Goal: Task Accomplishment & Management: Use online tool/utility

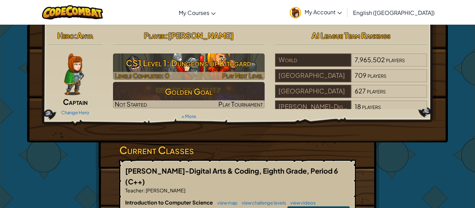
click at [225, 67] on h3 "CS1 Level 1: Dungeons of Kithgard" at bounding box center [189, 63] width 152 height 16
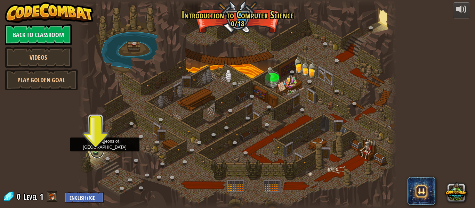
click at [95, 151] on link at bounding box center [97, 151] width 14 height 14
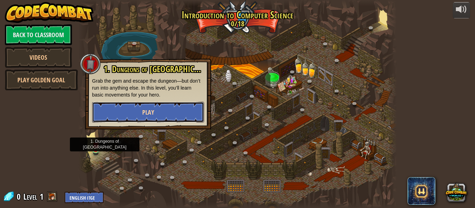
click at [165, 117] on button "Play" at bounding box center [148, 112] width 112 height 21
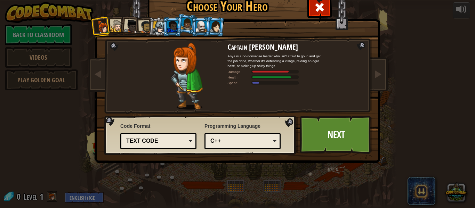
click at [160, 140] on div "Text code" at bounding box center [156, 141] width 60 height 8
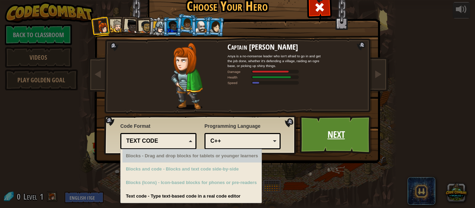
click at [356, 133] on link "Next" at bounding box center [336, 135] width 73 height 38
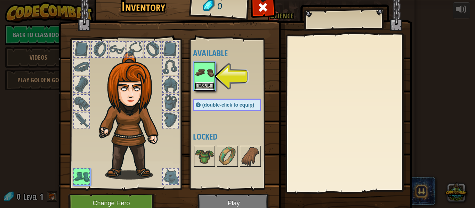
click at [201, 84] on button "Equip" at bounding box center [204, 85] width 19 height 7
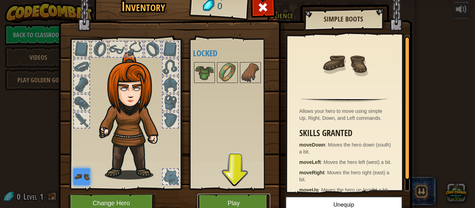
click at [214, 202] on button "Play" at bounding box center [233, 203] width 73 height 19
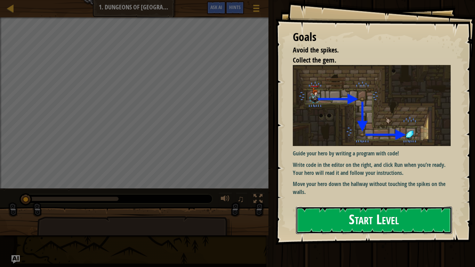
click at [320, 208] on button "Start Level" at bounding box center [374, 219] width 156 height 27
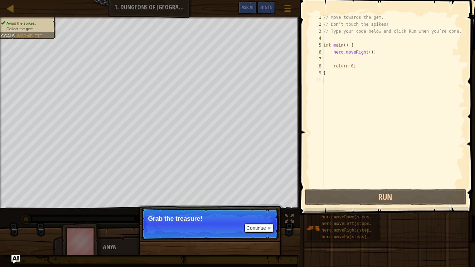
click at [229, 208] on p "Continue Grab the treasure!" at bounding box center [210, 224] width 138 height 32
click at [262, 208] on button "Continue" at bounding box center [258, 227] width 29 height 9
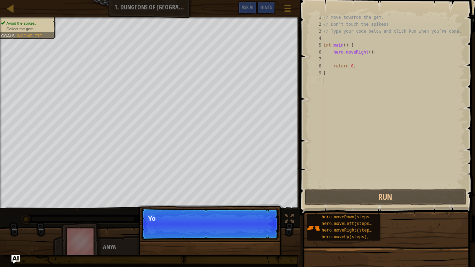
scroll to position [3, 0]
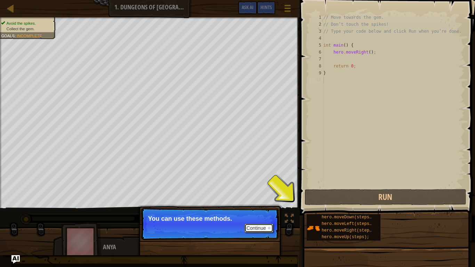
click at [264, 208] on button "Continue" at bounding box center [258, 227] width 29 height 9
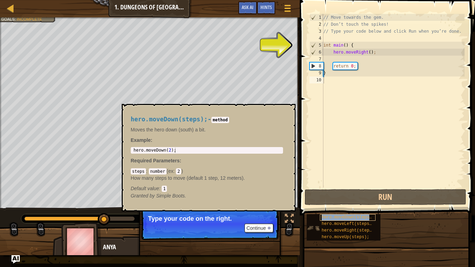
click at [351, 208] on span "hero.moveDown(steps);" at bounding box center [348, 217] width 52 height 5
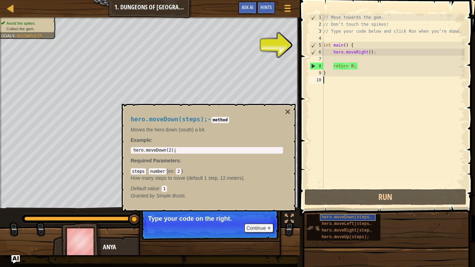
click at [351, 208] on span "hero.moveDown(steps);" at bounding box center [348, 217] width 52 height 5
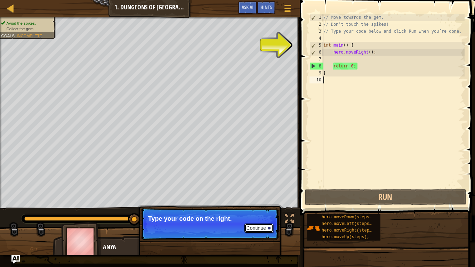
click at [258, 208] on button "Continue" at bounding box center [258, 227] width 29 height 9
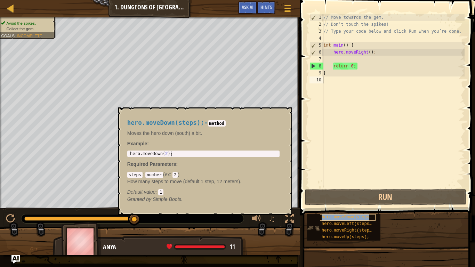
type textarea "hero.moveDown(steps);"
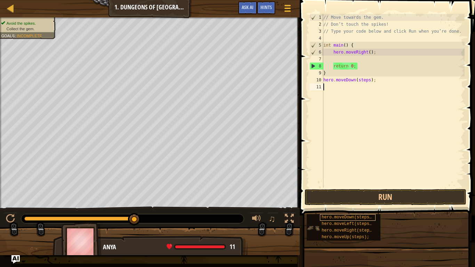
click at [343, 170] on div "// Move towards the gem. // Don’t touch the spikes! // Type your code below and…" at bounding box center [393, 108] width 143 height 188
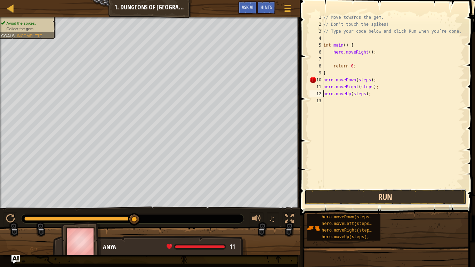
click at [342, 193] on button "Run" at bounding box center [385, 197] width 162 height 16
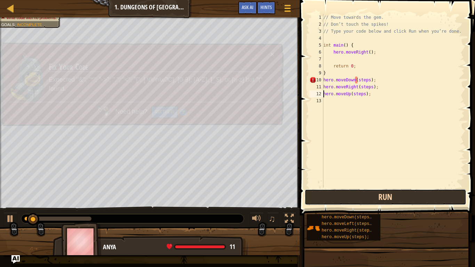
click at [342, 193] on button "Run" at bounding box center [385, 197] width 162 height 16
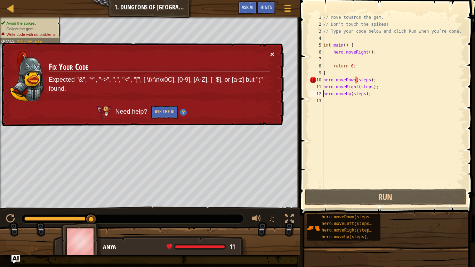
click at [271, 56] on button "×" at bounding box center [272, 55] width 5 height 7
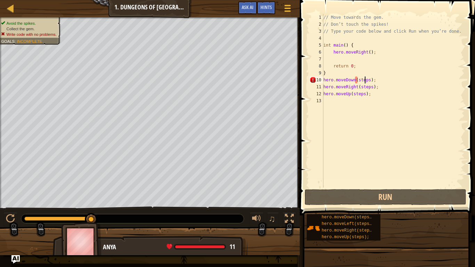
click at [364, 82] on div "// Move towards the gem. // Don’t touch the spikes! // Type your code below and…" at bounding box center [393, 108] width 143 height 188
drag, startPoint x: 364, startPoint y: 82, endPoint x: 381, endPoint y: 80, distance: 17.5
click at [381, 80] on div "// Move towards the gem. // Don’t touch the spikes! // Type your code below and…" at bounding box center [393, 108] width 143 height 188
type textarea "ps);hero.moveDown([GEOGRAPHIC_DATA]"
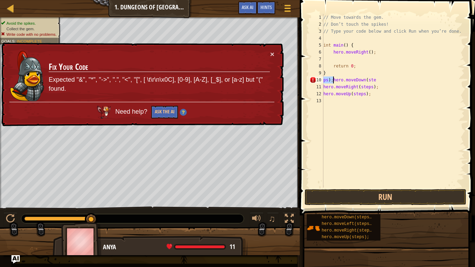
click at [328, 201] on button "Run" at bounding box center [385, 197] width 162 height 16
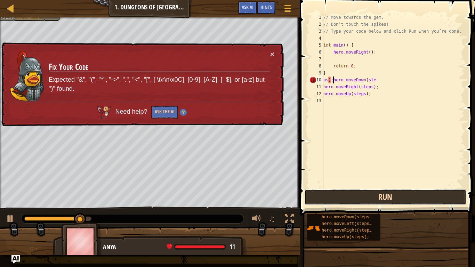
click at [316, 196] on button "Run" at bounding box center [385, 197] width 162 height 16
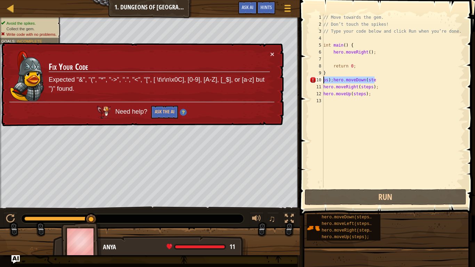
drag, startPoint x: 381, startPoint y: 81, endPoint x: 314, endPoint y: 81, distance: 67.4
click at [314, 81] on div "ps);hero.moveDown(ste 1 2 3 4 5 6 7 8 9 10 11 12 13 // Move towards the gem. //…" at bounding box center [386, 101] width 156 height 174
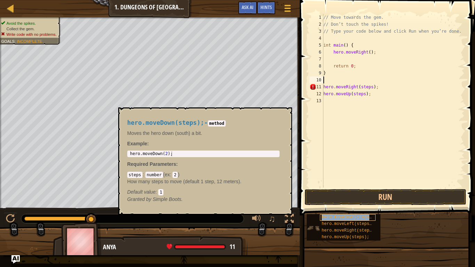
click at [343, 208] on span "hero.moveDown(steps);" at bounding box center [348, 217] width 52 height 5
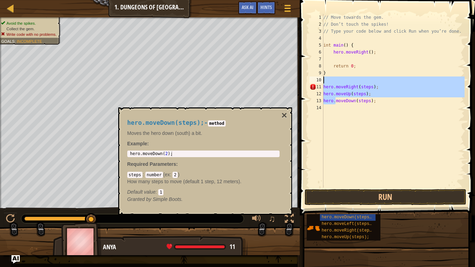
drag, startPoint x: 335, startPoint y: 101, endPoint x: 334, endPoint y: 82, distance: 19.8
click at [334, 82] on div "// Move towards the gem. // Don’t touch the spikes! // Type your code below and…" at bounding box center [393, 108] width 143 height 188
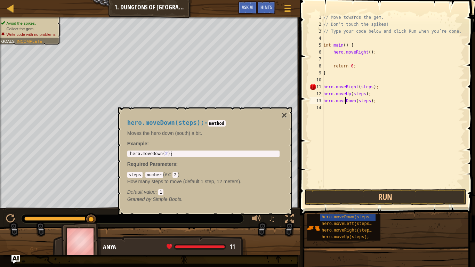
click at [345, 99] on div "// Move towards the gem. // Don’t touch the spikes! // Type your code below and…" at bounding box center [393, 108] width 143 height 188
type textarea "hero.moveDown(steps);"
click at [345, 99] on div "// Move towards the gem. // Don’t touch the spikes! // Type your code below and…" at bounding box center [393, 108] width 143 height 188
drag, startPoint x: 377, startPoint y: 100, endPoint x: 321, endPoint y: 101, distance: 56.7
click at [321, 101] on div "hero.moveDown(steps); 1 2 3 4 5 6 7 8 9 10 11 12 13 14 // Move towards the gem.…" at bounding box center [386, 101] width 156 height 174
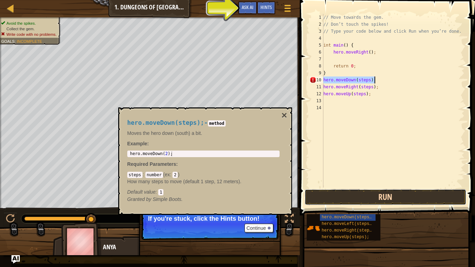
click at [350, 192] on button "Run" at bounding box center [385, 197] width 162 height 16
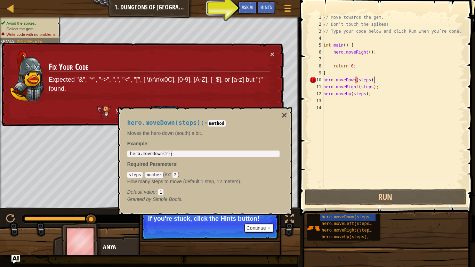
click at [281, 115] on div "hero.moveDown(steps); - method Moves the hero down (south) a bit. Example : 1 h…" at bounding box center [203, 161] width 162 height 96
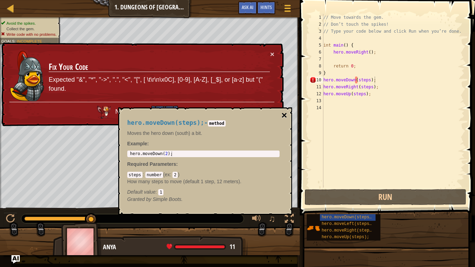
click at [284, 114] on button "×" at bounding box center [284, 116] width 6 height 10
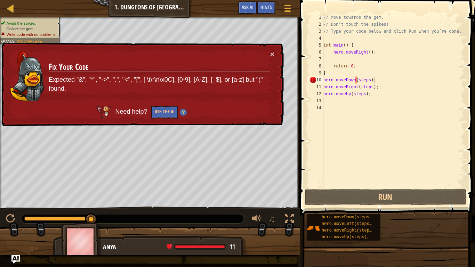
click at [376, 82] on div "// Move towards the gem. // Don’t touch the spikes! // Type your code below and…" at bounding box center [393, 108] width 143 height 188
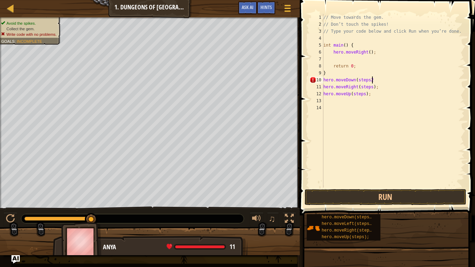
scroll to position [3, 7]
click at [389, 200] on button "Run" at bounding box center [385, 197] width 162 height 16
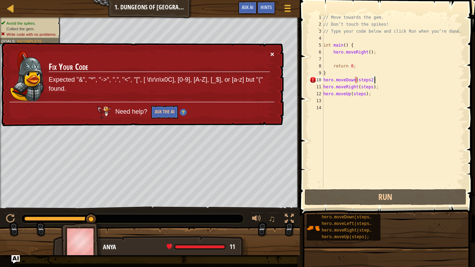
click at [273, 54] on button "×" at bounding box center [272, 54] width 4 height 7
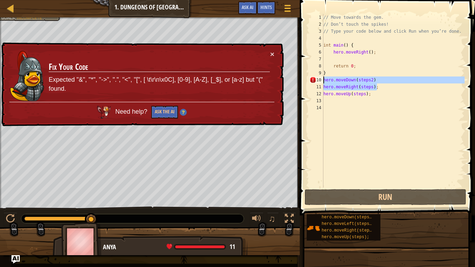
drag, startPoint x: 392, startPoint y: 84, endPoint x: 314, endPoint y: 80, distance: 78.0
click at [314, 80] on div "hero.moveDown(steps2) 1 2 3 4 5 6 7 8 9 10 11 12 13 14 // Move towards the gem.…" at bounding box center [386, 101] width 156 height 174
click at [391, 80] on div "// Move towards the gem. // Don’t touch the spikes! // Type your code below and…" at bounding box center [393, 101] width 143 height 174
drag, startPoint x: 388, startPoint y: 77, endPoint x: 322, endPoint y: 79, distance: 65.7
click at [322, 79] on div "hero.moveDown(steps2) 1 2 3 4 5 6 7 8 9 10 11 12 13 14 // Move towards the gem.…" at bounding box center [386, 101] width 156 height 174
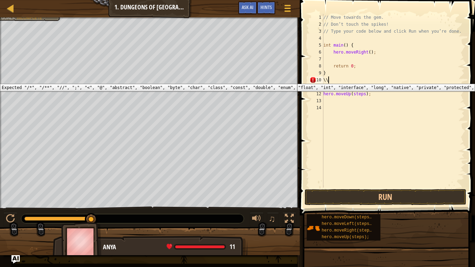
scroll to position [3, 0]
type textarea "\"
type textarea "}"
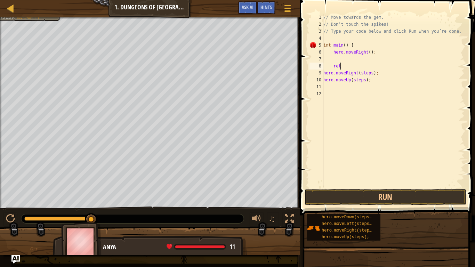
type textarea "r"
click at [401, 188] on span at bounding box center [388, 98] width 181 height 236
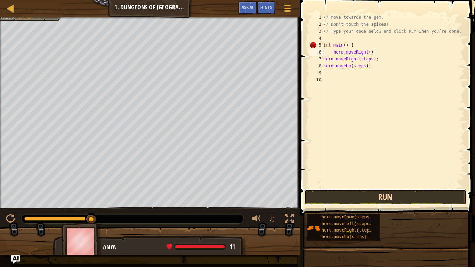
click at [398, 193] on button "Run" at bounding box center [385, 197] width 162 height 16
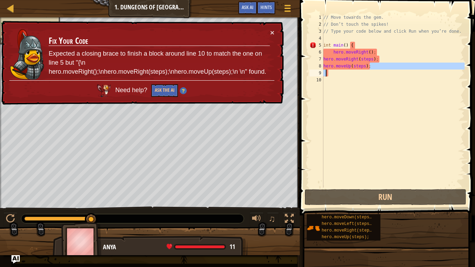
drag, startPoint x: 400, startPoint y: 66, endPoint x: 356, endPoint y: 71, distance: 44.0
click at [356, 71] on div "// Move towards the gem. // Don’t touch the spikes! // Type your code below and…" at bounding box center [393, 108] width 143 height 188
type textarea "hero.moveUp(steps);"
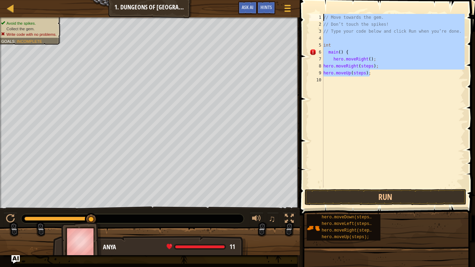
drag, startPoint x: 378, startPoint y: 76, endPoint x: 337, endPoint y: 0, distance: 85.9
click at [337, 3] on div "int main() { 1 2 3 4 5 6 7 8 9 10 // Move towards the gem. // Don’t touch the s…" at bounding box center [386, 121] width 177 height 236
type textarea "// Move towards the gem. // Don’t touch the spikes!"
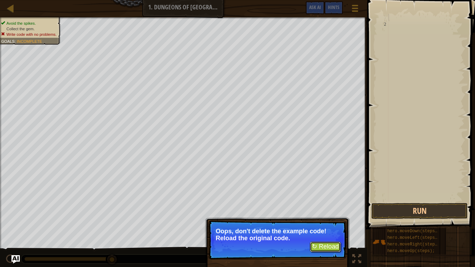
click at [323, 208] on button "↻ Reload" at bounding box center [325, 247] width 31 height 10
type textarea "}"
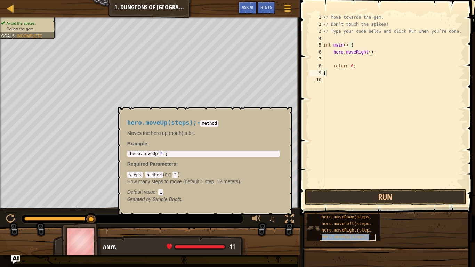
click at [359, 208] on span "hero.moveUp(steps);" at bounding box center [346, 237] width 48 height 5
click at [364, 107] on div "// Move towards the gem. // Don’t touch the spikes! // Type your code below and…" at bounding box center [393, 108] width 143 height 188
click at [355, 77] on div "// Move towards the gem. // Don’t touch the spikes! // Type your code below and…" at bounding box center [393, 108] width 143 height 188
click at [326, 73] on div "// Move towards the gem. // Don’t touch the spikes! // Type your code below and…" at bounding box center [393, 108] width 143 height 188
click at [327, 73] on div "// Move towards the gem. // Don’t touch the spikes! // Type your code below and…" at bounding box center [393, 108] width 143 height 188
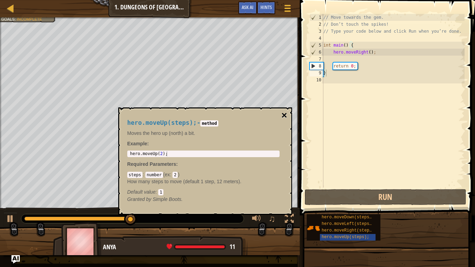
click at [284, 116] on button "×" at bounding box center [284, 116] width 6 height 10
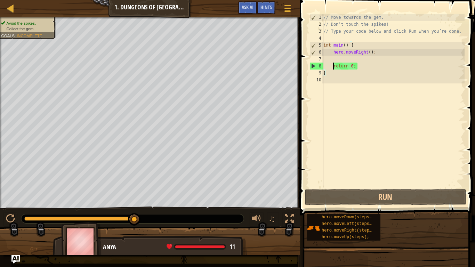
click at [334, 65] on div "// Move towards the gem. // Don’t touch the spikes! // Type your code below and…" at bounding box center [393, 108] width 143 height 188
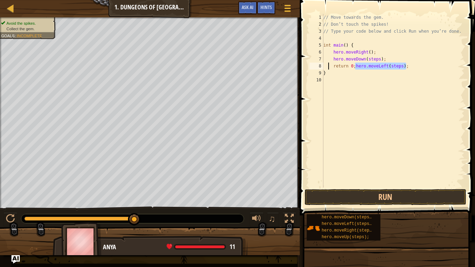
type textarea "hero.moveLeft(steps); return 0;"
drag, startPoint x: 384, startPoint y: 65, endPoint x: 412, endPoint y: 66, distance: 28.5
click at [412, 66] on div "// Move towards the gem. // Don’t touch the spikes! // Type your code below and…" at bounding box center [393, 108] width 143 height 188
click at [381, 83] on div "// Move towards the gem. // Don’t touch the spikes! // Type your code below and…" at bounding box center [393, 108] width 143 height 188
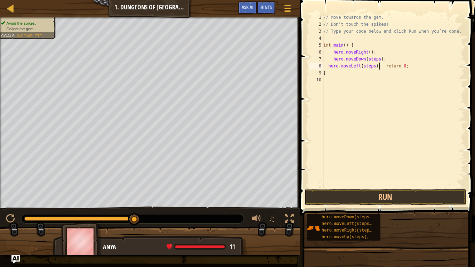
click at [380, 68] on div "// Move towards the gem. // Don’t touch the spikes! // Type your code below and…" at bounding box center [393, 108] width 143 height 188
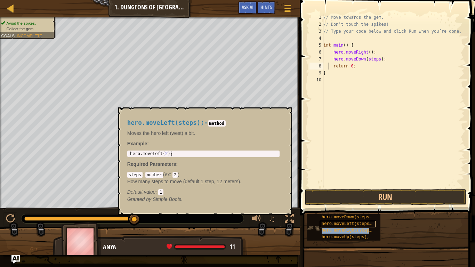
type textarea "hero.moveRight(steps); return 0;"
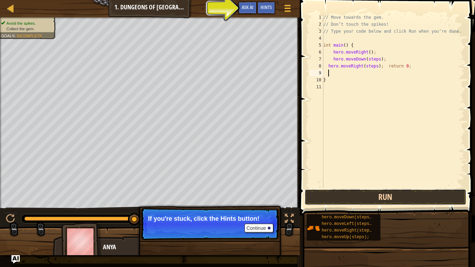
click at [393, 203] on button "Run" at bounding box center [385, 197] width 162 height 16
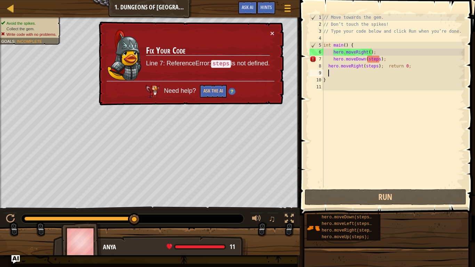
click at [380, 58] on div "// Move towards the gem. // Don’t touch the spikes! // Type your code below and…" at bounding box center [393, 108] width 143 height 188
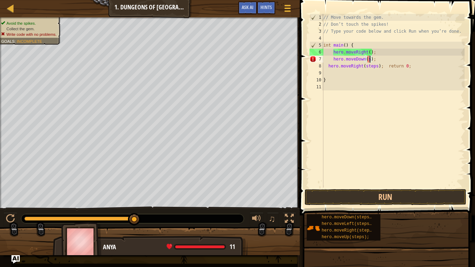
type textarea "hero.moveDown();"
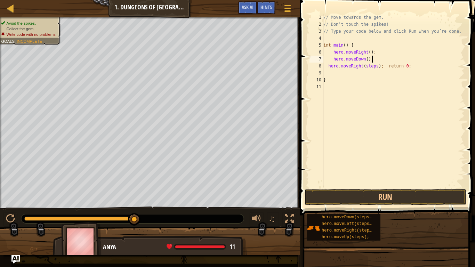
click at [385, 66] on div "// Move towards the gem. // Don’t touch the spikes! // Type your code below and…" at bounding box center [393, 108] width 143 height 188
click at [397, 201] on button "Run" at bounding box center [385, 197] width 162 height 16
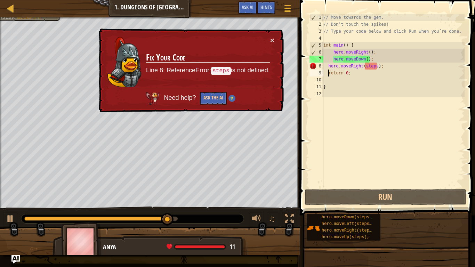
click at [376, 68] on div "// Move towards the gem. // Don’t touch the spikes! // Type your code below and…" at bounding box center [393, 108] width 143 height 188
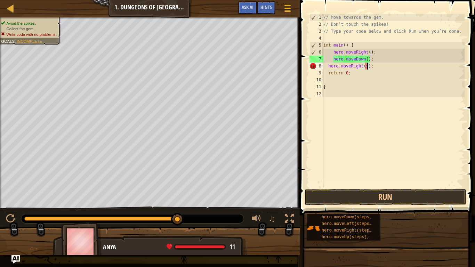
type textarea "hero.moveRight();"
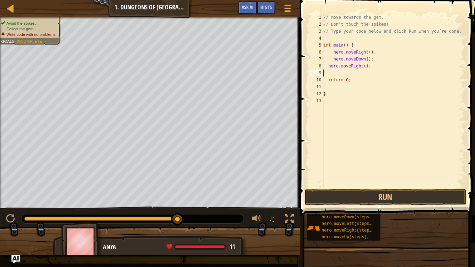
type textarea "hero.moveRight();"
click at [439, 194] on button "Run" at bounding box center [385, 197] width 162 height 16
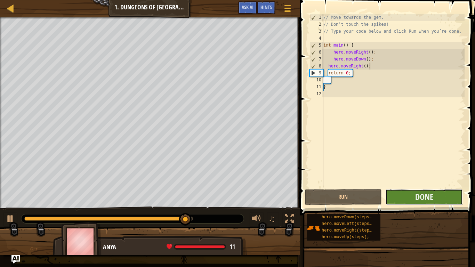
click at [439, 197] on button "Done" at bounding box center [424, 197] width 78 height 16
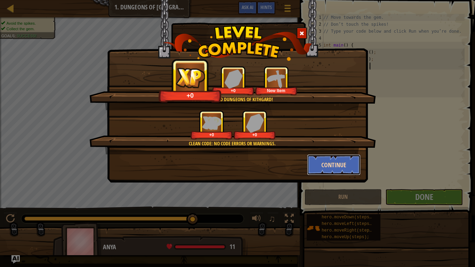
click at [349, 168] on button "Continue" at bounding box center [334, 164] width 54 height 21
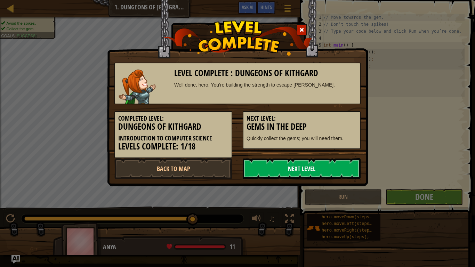
click at [344, 161] on link "Next Level" at bounding box center [302, 168] width 118 height 21
click at [351, 167] on link "Next Level" at bounding box center [302, 168] width 118 height 21
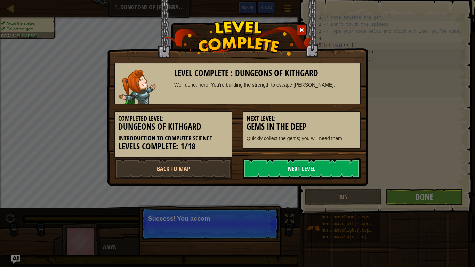
click at [352, 168] on link "Next Level" at bounding box center [302, 168] width 118 height 21
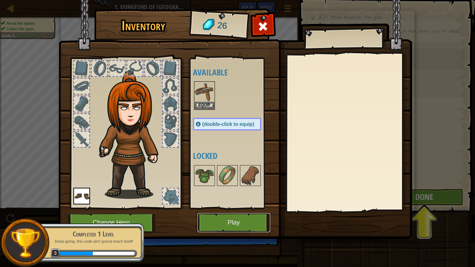
click at [238, 208] on button "Play" at bounding box center [233, 222] width 73 height 19
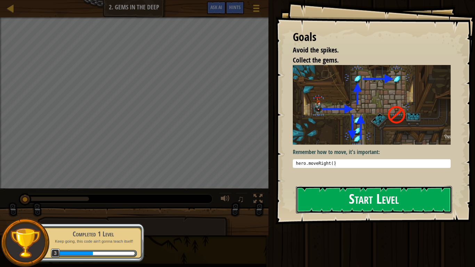
click at [383, 196] on button "Start Level" at bounding box center [374, 199] width 156 height 27
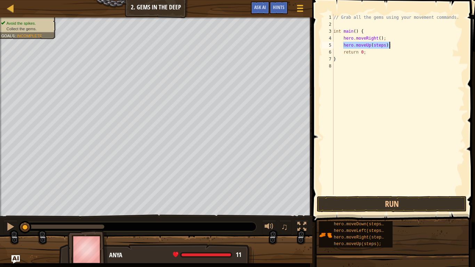
click at [384, 45] on div "// Grab all the gems using your movement commands. int main ( ) { hero . moveRi…" at bounding box center [398, 104] width 132 height 181
click at [372, 51] on div "// Grab all the gems using your movement commands. int main ( ) { hero . moveRi…" at bounding box center [398, 111] width 132 height 195
type textarea "return 0;"
drag, startPoint x: 372, startPoint y: 52, endPoint x: 339, endPoint y: 53, distance: 33.4
click at [339, 53] on div "// Grab all the gems using your movement commands. int main ( ) { hero . moveRi…" at bounding box center [398, 111] width 132 height 195
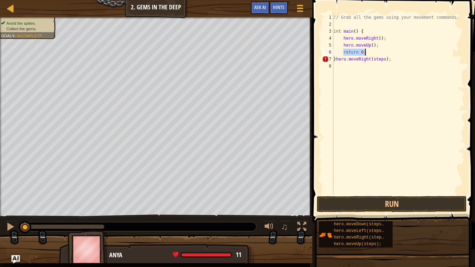
drag, startPoint x: 342, startPoint y: 51, endPoint x: 368, endPoint y: 51, distance: 26.1
click at [368, 51] on div "// Grab all the gems using your movement commands. int main ( ) { hero . moveRi…" at bounding box center [398, 111] width 132 height 195
click at [371, 48] on div "// Grab all the gems using your movement commands. int main ( ) { hero . moveRi…" at bounding box center [398, 111] width 132 height 195
click at [336, 50] on div "// Grab all the gems using your movement commands. int main ( ) { hero . moveRi…" at bounding box center [398, 111] width 132 height 195
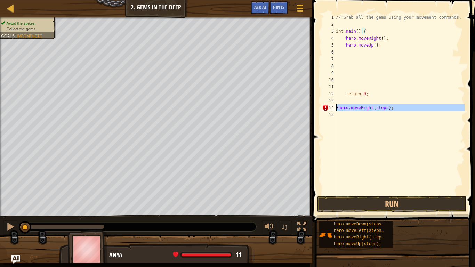
drag, startPoint x: 405, startPoint y: 111, endPoint x: 334, endPoint y: 108, distance: 70.6
click at [334, 108] on div "return 0; 1 2 3 4 5 6 7 8 9 10 11 12 13 14 15 // Grab all the gems using your m…" at bounding box center [392, 104] width 144 height 181
type textarea "}hero.moveRight(steps);"
click at [345, 50] on div "// Grab all the gems using your movement commands. int main ( ) { hero . moveRi…" at bounding box center [399, 111] width 130 height 195
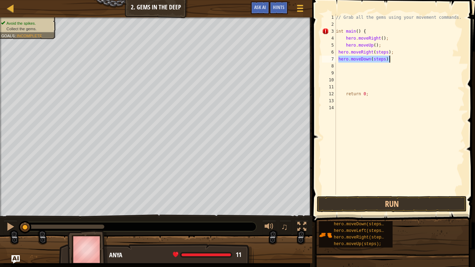
click at [384, 59] on div "// Grab all the gems using your movement commands. int main ( ) { hero . moveRi…" at bounding box center [399, 104] width 130 height 181
click at [388, 52] on div "// Grab all the gems using your movement commands. int main ( ) { hero . moveRi…" at bounding box center [399, 111] width 130 height 195
type textarea "hero.moveRight();"
click at [395, 72] on div "// Grab all the gems using your movement commands. int main ( ) { hero . moveRi…" at bounding box center [399, 111] width 130 height 195
click at [381, 66] on div "// Grab all the gems using your movement commands. int main ( ) { hero . moveRi…" at bounding box center [399, 111] width 130 height 195
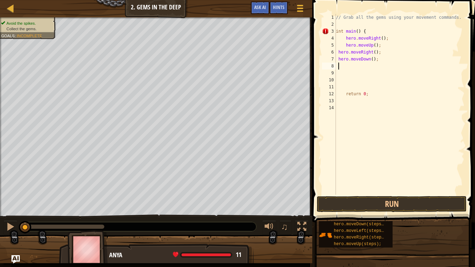
click at [401, 176] on div "// Grab all the gems using your movement commands. int main ( ) { hero . moveRi…" at bounding box center [399, 111] width 130 height 195
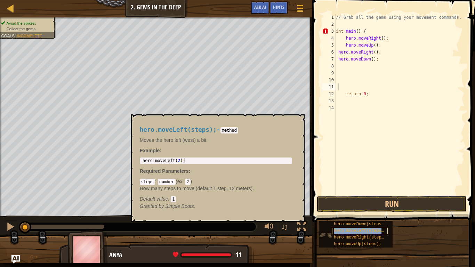
type textarea "hero.moveLeft(steps);"
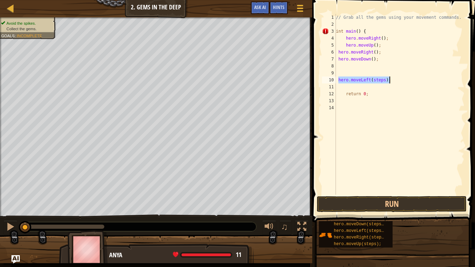
type textarea "hero.moveLeft(steps);"
click at [362, 66] on div "// Grab all the gems using your movement commands. int main ( ) { hero . moveRi…" at bounding box center [399, 111] width 130 height 195
drag, startPoint x: 397, startPoint y: 72, endPoint x: 337, endPoint y: 74, distance: 59.8
click at [337, 74] on div "// Grab all the gems using your movement commands. int main ( ) { hero . moveRi…" at bounding box center [399, 111] width 130 height 195
type textarea "hero.moveLeft(steps);"
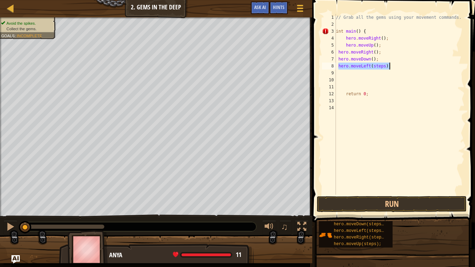
click at [381, 65] on div "// Grab all the gems using your movement commands. int main ( ) { hero . moveRi…" at bounding box center [399, 104] width 130 height 181
click at [383, 67] on div "// Grab all the gems using your movement commands. int main ( ) { hero . moveRi…" at bounding box center [399, 111] width 130 height 195
click at [384, 73] on div "// Grab all the gems using your movement commands. int main ( ) { hero . moveRi…" at bounding box center [399, 104] width 130 height 181
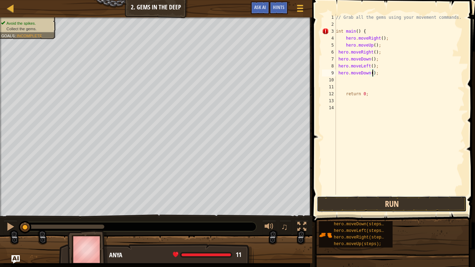
click at [428, 200] on button "Run" at bounding box center [392, 204] width 150 height 16
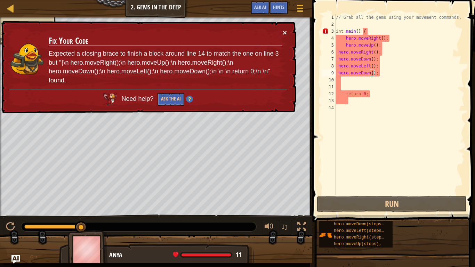
click at [283, 31] on button "×" at bounding box center [285, 32] width 4 height 7
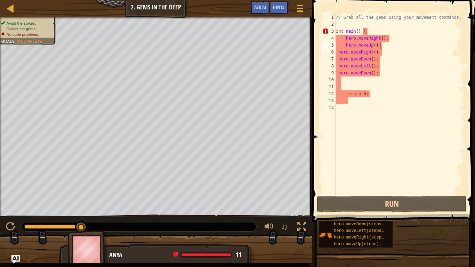
click at [393, 46] on div "// Grab all the gems using your movement commands. int main ( ) { hero . moveRi…" at bounding box center [399, 111] width 130 height 195
click at [381, 39] on div "// Grab all the gems using your movement commands. int main ( ) { hero . moveRi…" at bounding box center [399, 111] width 130 height 195
click at [375, 43] on div "// Grab all the gems using your movement commands. int main ( ) { hero . moveRi…" at bounding box center [399, 111] width 130 height 195
click at [374, 52] on div "// Grab all the gems using your movement commands. int main ( ) { hero . moveRi…" at bounding box center [399, 111] width 130 height 195
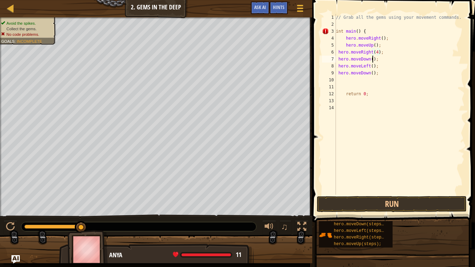
click at [372, 58] on div "// Grab all the gems using your movement commands. int main ( ) { hero . moveRi…" at bounding box center [399, 111] width 130 height 195
click at [375, 47] on div "// Grab all the gems using your movement commands. int main ( ) { hero . moveRi…" at bounding box center [399, 111] width 130 height 195
click at [373, 60] on div "// Grab all the gems using your movement commands. int main ( ) { hero . moveRi…" at bounding box center [399, 111] width 130 height 195
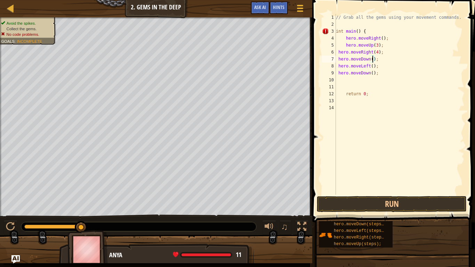
scroll to position [3, 6]
click at [373, 67] on div "// Grab all the gems using your movement commands. int main ( ) { hero . moveRi…" at bounding box center [399, 111] width 130 height 195
click at [372, 72] on div "// Grab all the gems using your movement commands. int main ( ) { hero . moveRi…" at bounding box center [399, 111] width 130 height 195
click at [404, 201] on button "Run" at bounding box center [392, 204] width 150 height 16
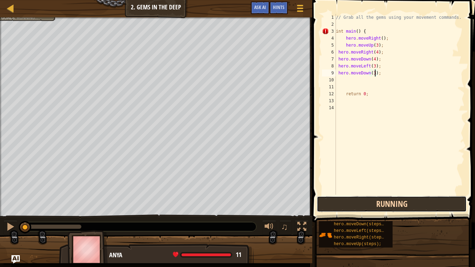
click at [407, 205] on button "Running" at bounding box center [392, 204] width 150 height 16
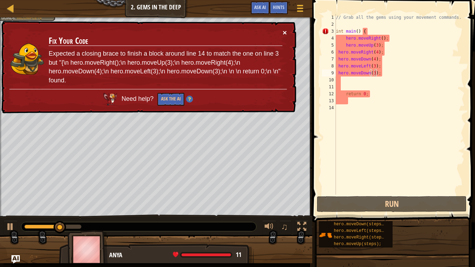
click at [286, 29] on button "×" at bounding box center [285, 32] width 4 height 7
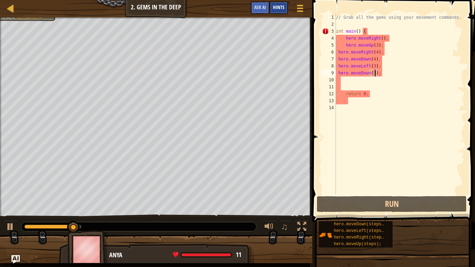
click at [283, 7] on span "Hints" at bounding box center [278, 7] width 11 height 7
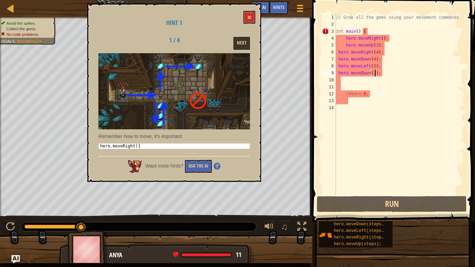
click at [380, 61] on div "// Grab all the gems using your movement commands. int main ( ) { hero . moveRi…" at bounding box center [399, 111] width 130 height 195
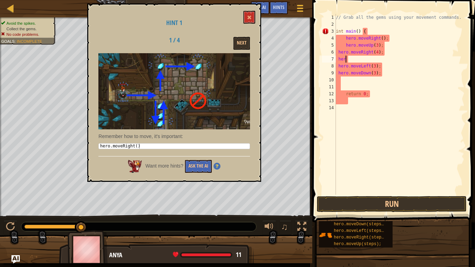
type textarea "h"
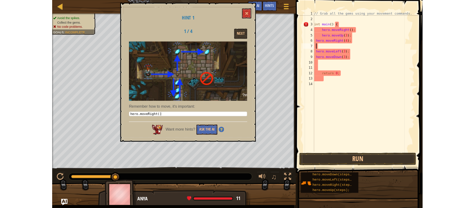
scroll to position [3, 0]
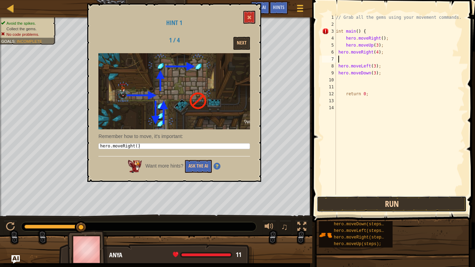
click at [415, 200] on button "Run" at bounding box center [392, 204] width 150 height 16
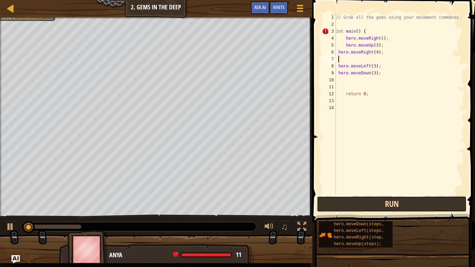
click at [415, 200] on button "Run" at bounding box center [392, 204] width 150 height 16
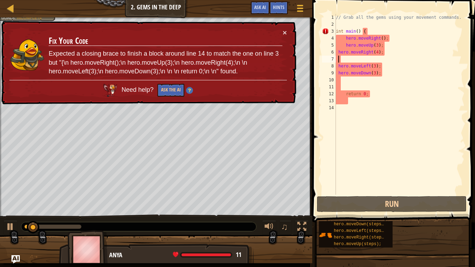
click at [423, 75] on div "// Grab all the gems using your movement commands. int main ( ) { hero . moveRi…" at bounding box center [399, 111] width 130 height 195
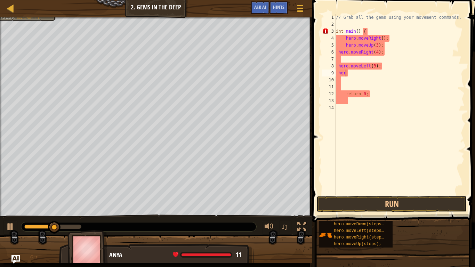
type textarea "h"
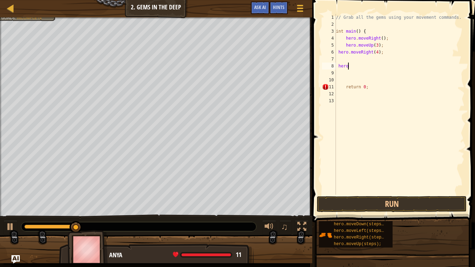
type textarea "h"
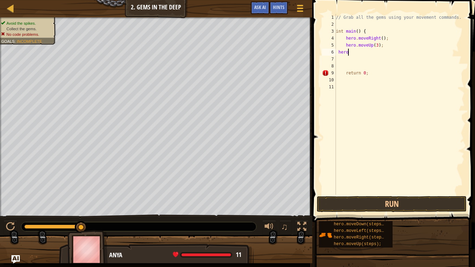
type textarea "h"
